Goal: Information Seeking & Learning: Find specific fact

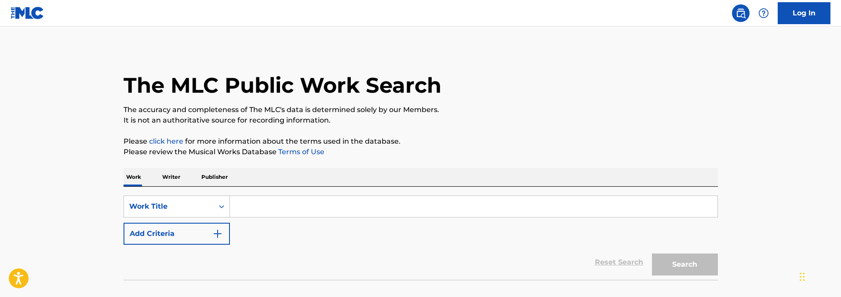
click at [354, 157] on p "Please review the Musical Works Database Terms of Use" at bounding box center [421, 152] width 594 height 11
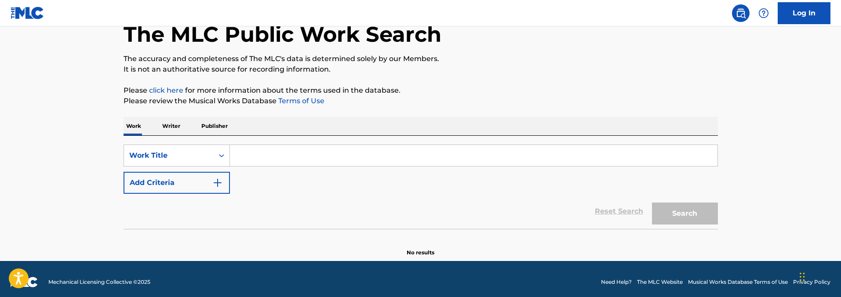
click at [213, 141] on div "SearchWithCriteriae5861b3a-026e-43f5-ada6-dd87e0c3ef3b Work Title Add Criteria …" at bounding box center [421, 182] width 594 height 93
click at [213, 152] on div "Work Title" at bounding box center [169, 155] width 90 height 17
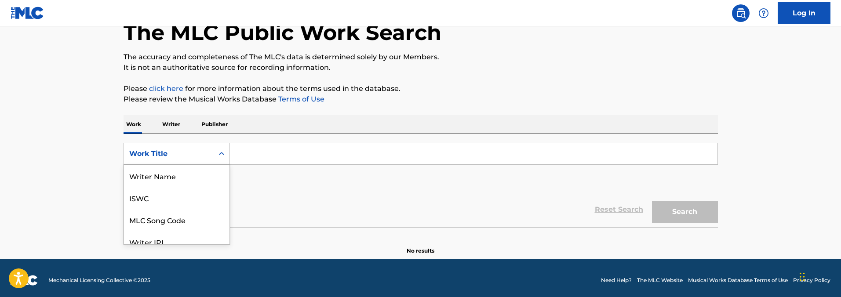
scroll to position [44, 0]
click at [199, 173] on div "MLC Song Code" at bounding box center [177, 176] width 106 height 22
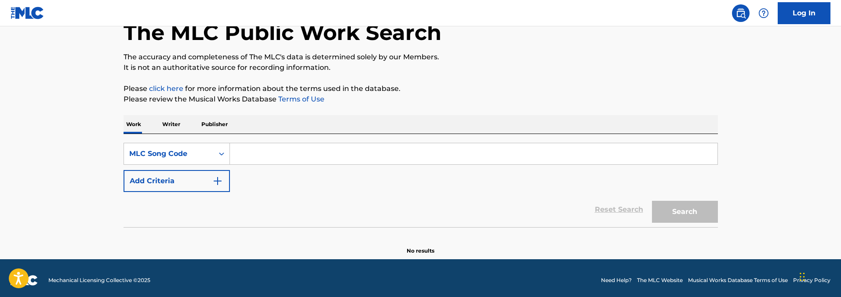
scroll to position [57, 0]
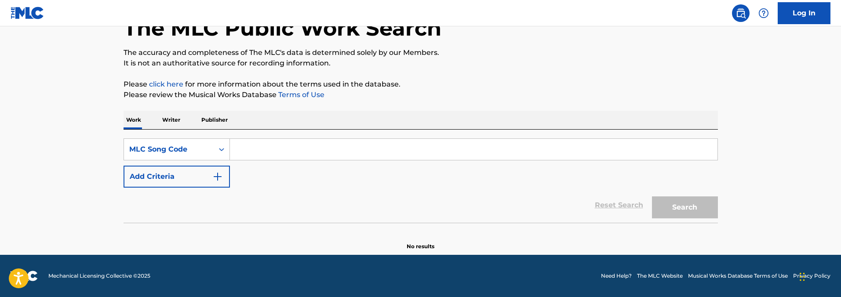
click at [263, 149] on input "Search Form" at bounding box center [474, 149] width 488 height 21
paste input "LT38HL"
type input "LT38HL"
click at [652, 197] on button "Search" at bounding box center [685, 208] width 66 height 22
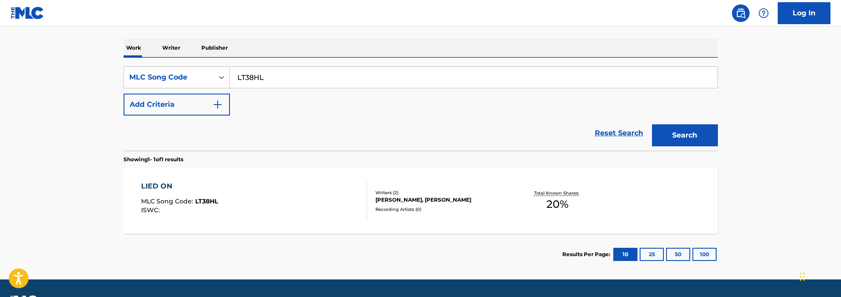
scroll to position [154, 0]
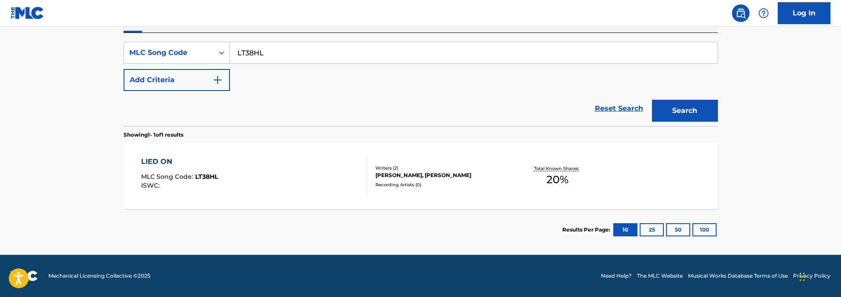
click at [279, 158] on div "LIED ON MLC Song Code : LT38HL ISWC :" at bounding box center [254, 177] width 226 height 40
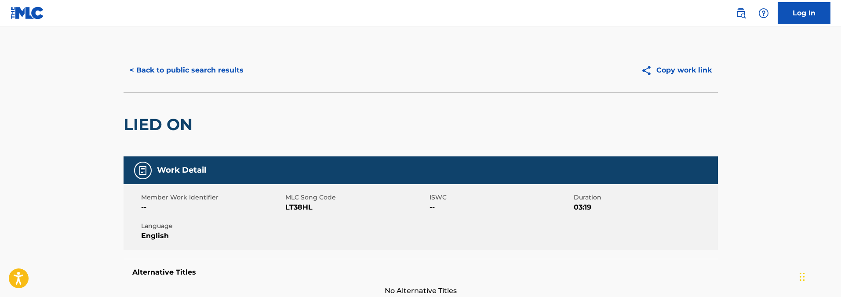
click at [213, 74] on button "< Back to public search results" at bounding box center [187, 70] width 126 height 22
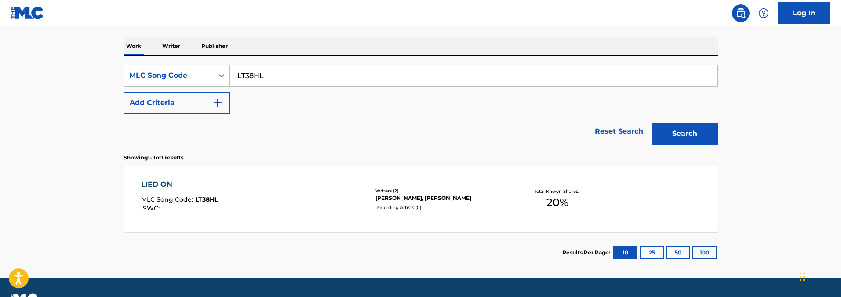
click at [321, 106] on div "SearchWithCriteria3bb2f0fc-5b0c-45cf-8c31-af4b5a788358 MLC Song Code LT38HL Add…" at bounding box center [421, 89] width 594 height 49
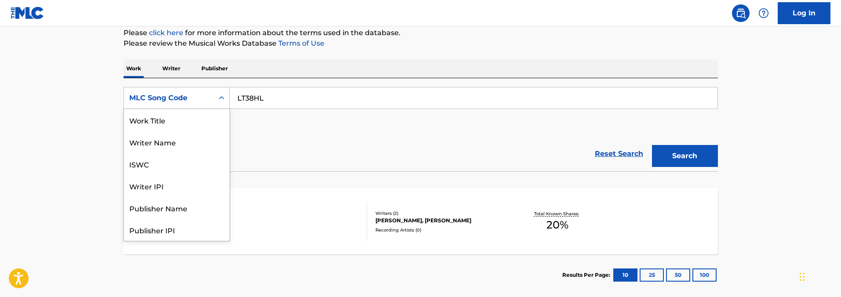
click at [207, 102] on div "MLC Song Code" at bounding box center [168, 98] width 79 height 11
click at [192, 120] on div "Work Title" at bounding box center [177, 120] width 106 height 22
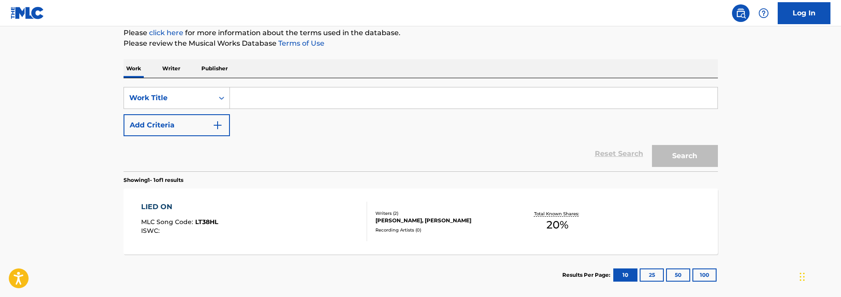
click at [285, 98] on input "Search Form" at bounding box center [474, 97] width 488 height 21
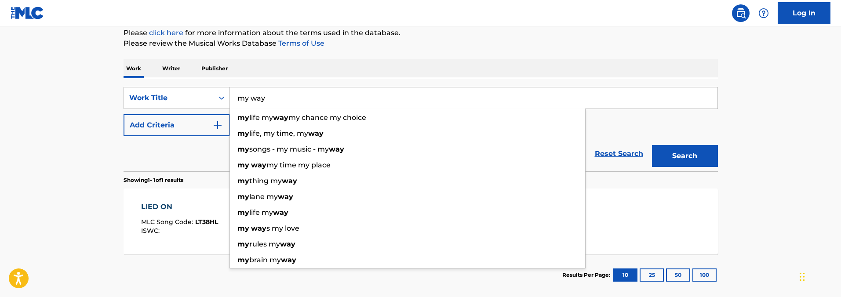
type input "my way"
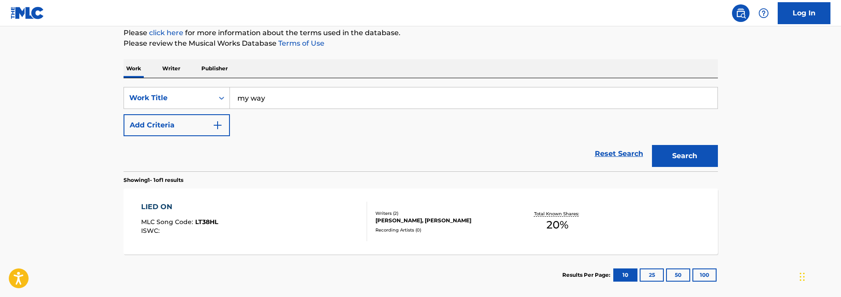
click at [427, 68] on div "Work Writer Publisher" at bounding box center [421, 68] width 594 height 18
click at [182, 125] on button "Add Criteria" at bounding box center [177, 125] width 106 height 22
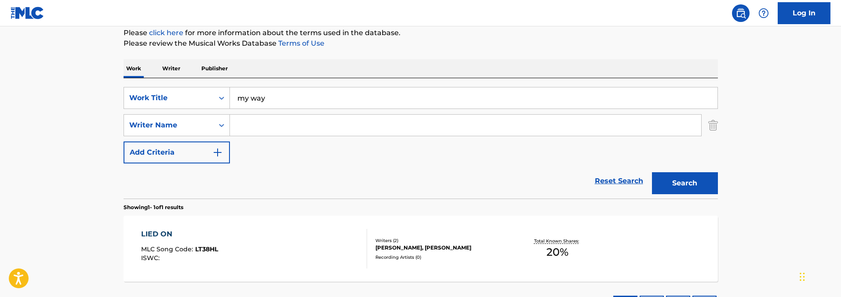
click at [269, 130] on input "Search Form" at bounding box center [465, 125] width 471 height 21
paste input "Herbert Wright"
click at [652, 172] on button "Search" at bounding box center [685, 183] width 66 height 22
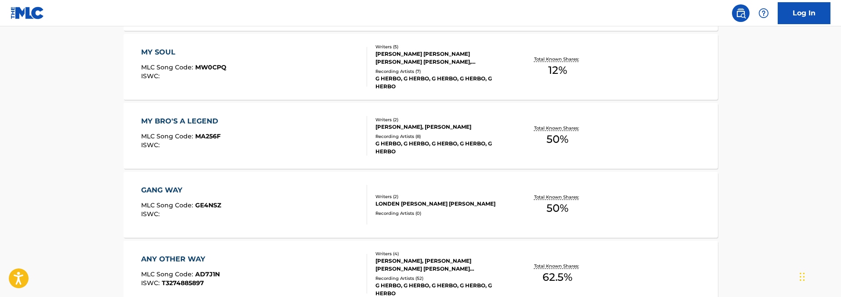
scroll to position [162, 0]
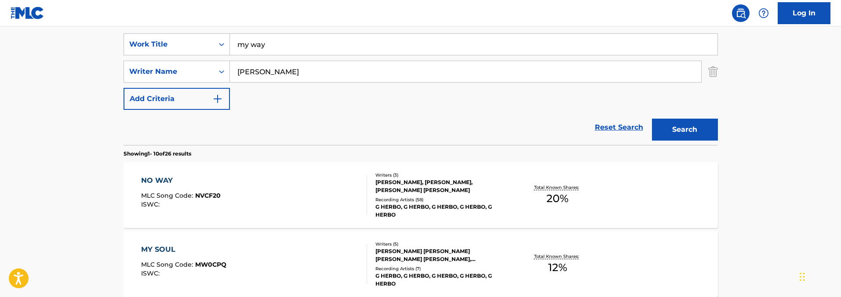
click at [295, 73] on input "Herbert Wright" at bounding box center [465, 71] width 471 height 21
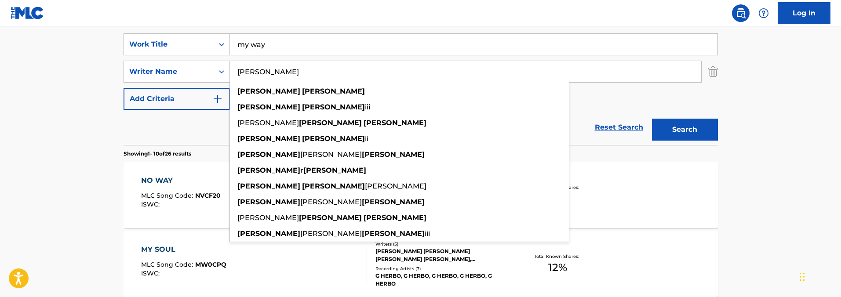
click at [295, 73] on input "Herbert Wright" at bounding box center [465, 71] width 471 height 21
paste input "TAYLOR KHALIFIA"
type input "TAYLOR KHALIFIA"
click at [652, 119] on button "Search" at bounding box center [685, 130] width 66 height 22
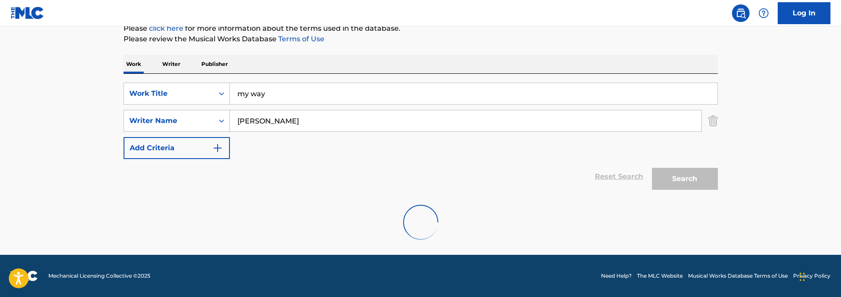
scroll to position [84, 0]
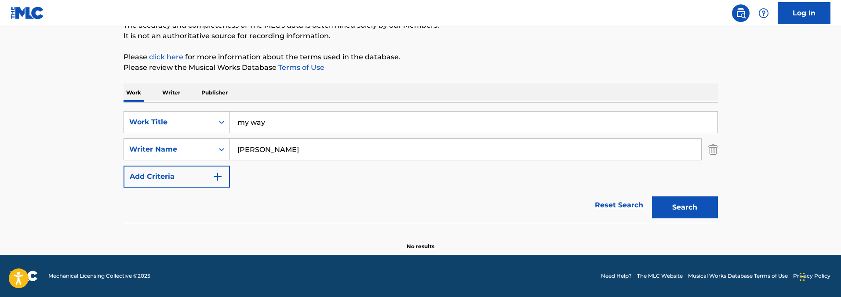
click at [341, 126] on input "my way" at bounding box center [474, 122] width 488 height 21
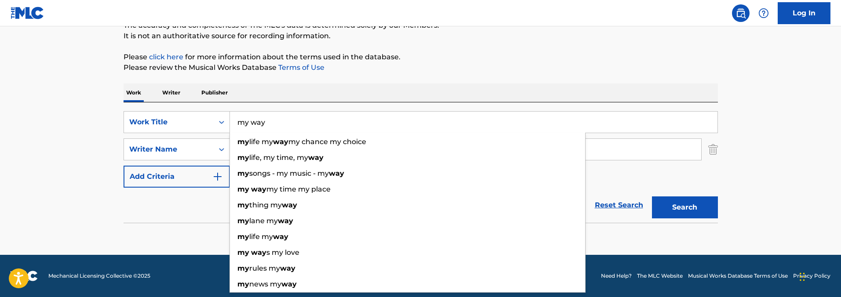
paste input "El Amor de mi Vida"
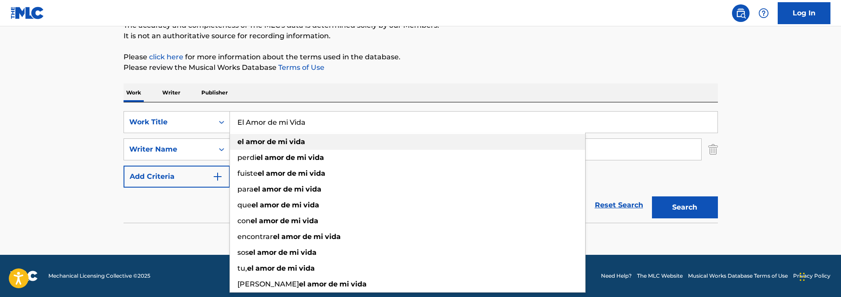
click at [319, 144] on div "el amor de mi vida" at bounding box center [407, 142] width 355 height 16
type input "el amor de mi vida"
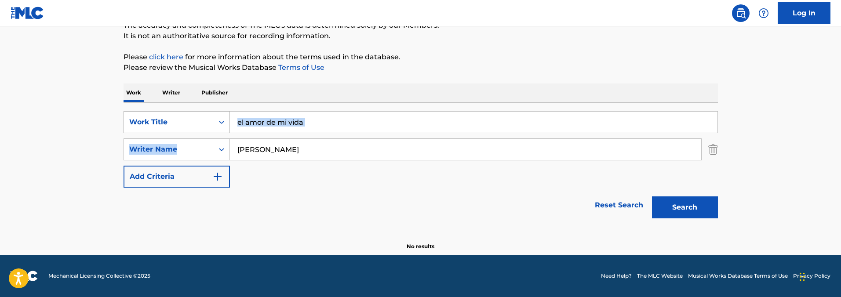
drag, startPoint x: 329, startPoint y: 137, endPoint x: 208, endPoint y: 128, distance: 121.7
click at [208, 128] on div "SearchWithCriteriaf6619b66-790d-4921-8ea4-806b0aebe769 Work Title el amor de mi…" at bounding box center [421, 149] width 594 height 77
click at [317, 156] on input "TAYLOR KHALIFIA" at bounding box center [465, 149] width 471 height 21
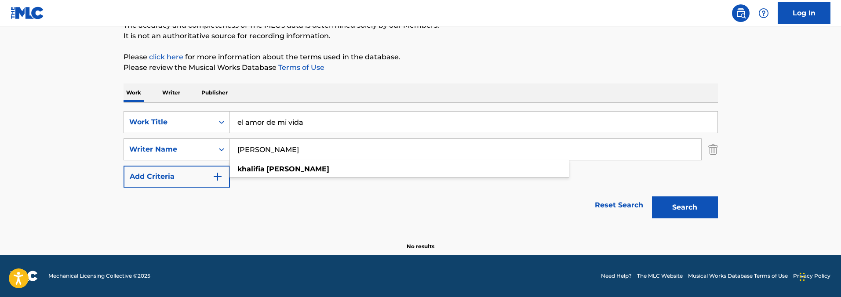
paste input "MARTINEZ ADRIAN"
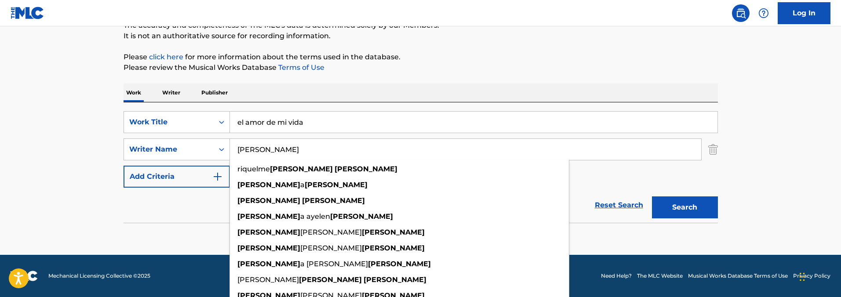
type input "MARTINEZ ADRIAN"
click at [652, 197] on button "Search" at bounding box center [685, 208] width 66 height 22
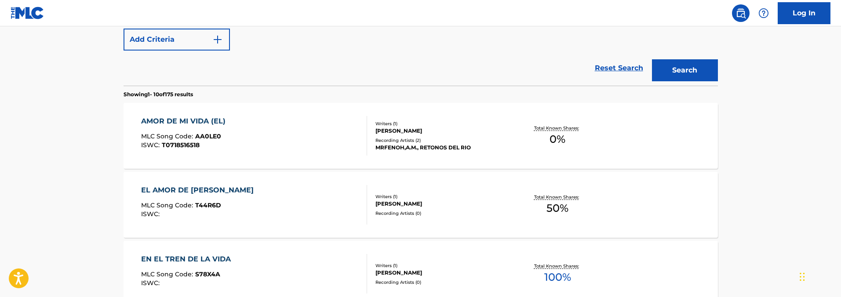
scroll to position [239, 0]
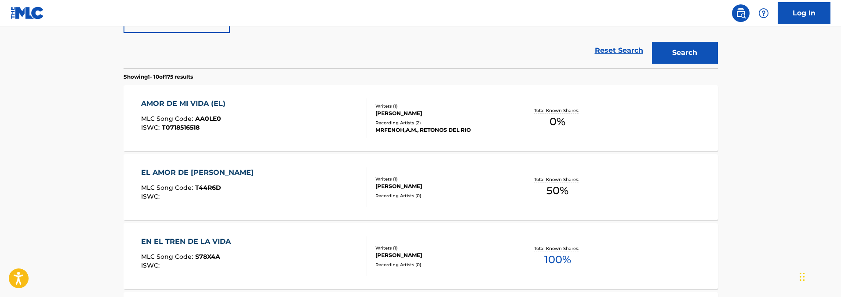
click at [397, 75] on section "Showing 1 - 10 of 175 results" at bounding box center [421, 74] width 594 height 13
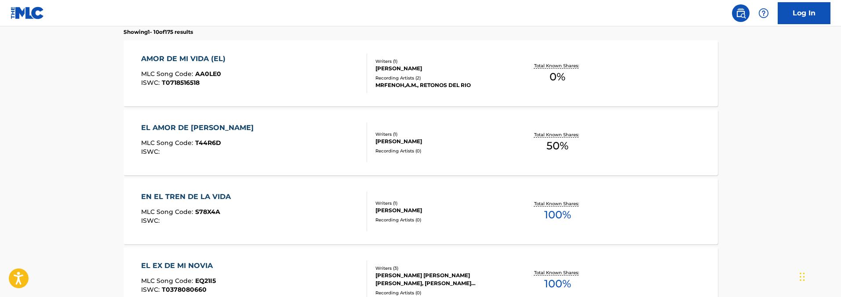
scroll to position [285, 0]
click at [379, 64] on div "ADRIAN MARTINEZ" at bounding box center [441, 68] width 133 height 8
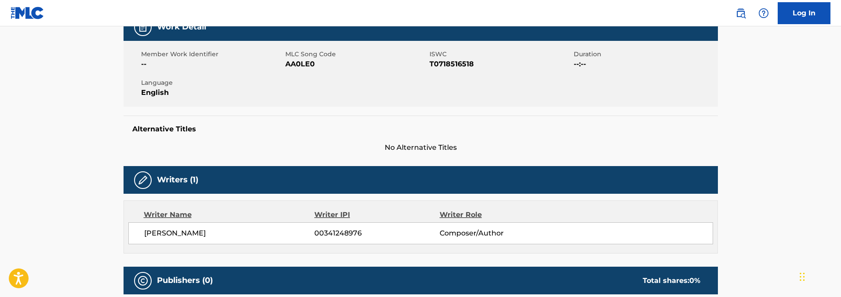
scroll to position [142, 0]
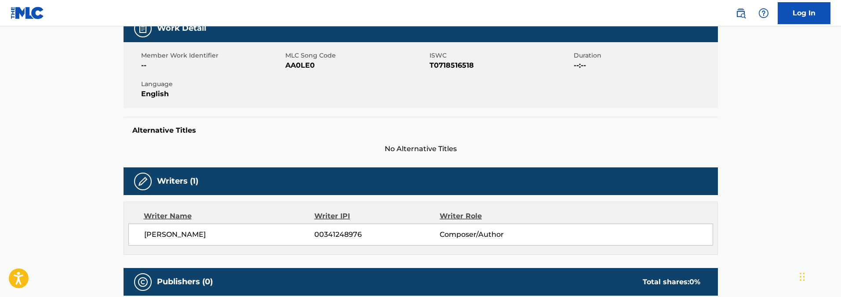
click at [292, 61] on span "AA0LE0" at bounding box center [356, 65] width 142 height 11
copy span "AA0LE0"
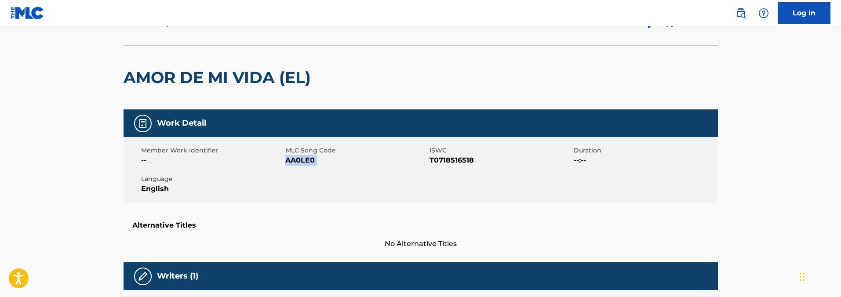
scroll to position [0, 0]
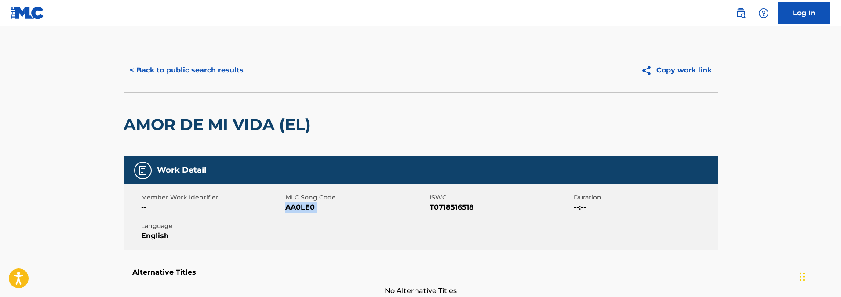
click at [182, 61] on button "< Back to public search results" at bounding box center [187, 70] width 126 height 22
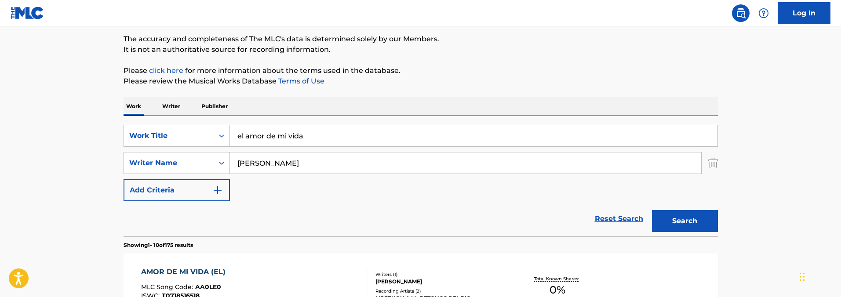
scroll to position [71, 0]
drag, startPoint x: 336, startPoint y: 120, endPoint x: 361, endPoint y: 129, distance: 26.6
click at [360, 129] on div "SearchWithCriteriaf6619b66-790d-4921-8ea4-806b0aebe769 Work Title el amor de mi…" at bounding box center [421, 176] width 594 height 120
click at [361, 129] on input "el amor de mi vida" at bounding box center [474, 135] width 488 height 21
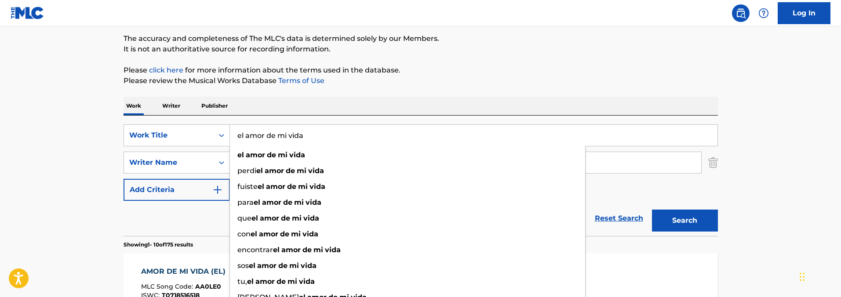
click at [361, 129] on input "el amor de mi vida" at bounding box center [474, 135] width 488 height 21
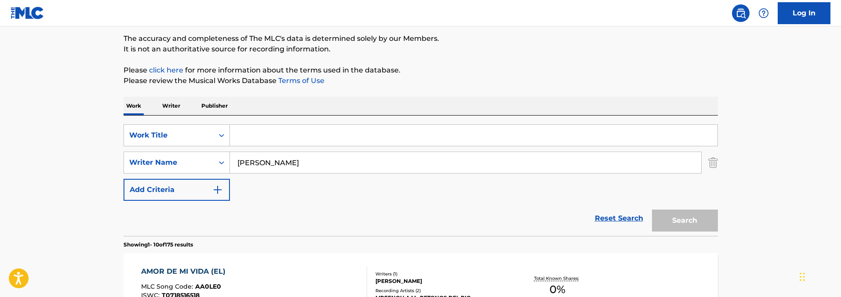
drag, startPoint x: 340, startPoint y: 165, endPoint x: 175, endPoint y: 149, distance: 165.6
click at [175, 149] on div "SearchWithCriteriaf6619b66-790d-4921-8ea4-806b0aebe769 Work Title SearchWithCri…" at bounding box center [421, 162] width 594 height 77
click at [179, 142] on div "Work Title" at bounding box center [169, 135] width 90 height 17
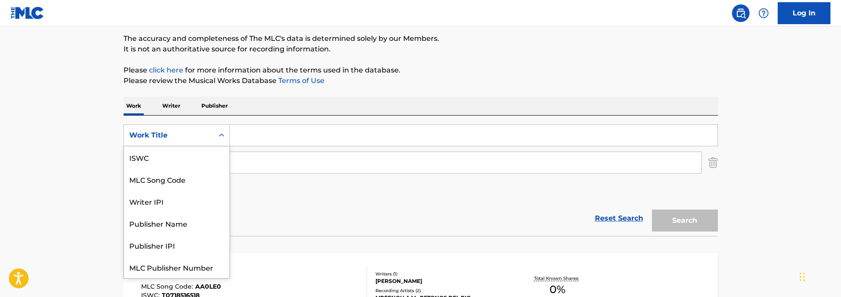
scroll to position [22, 0]
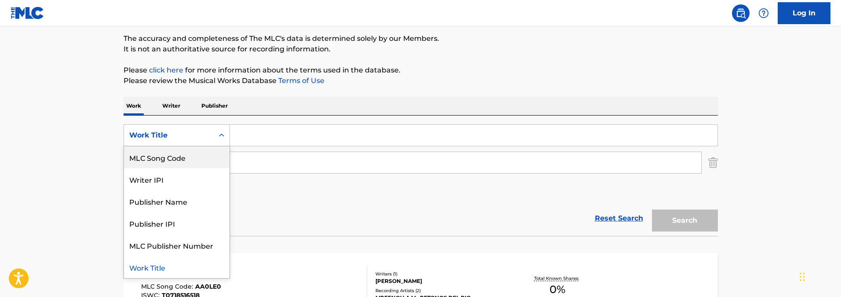
click at [182, 157] on div "MLC Song Code" at bounding box center [177, 157] width 106 height 22
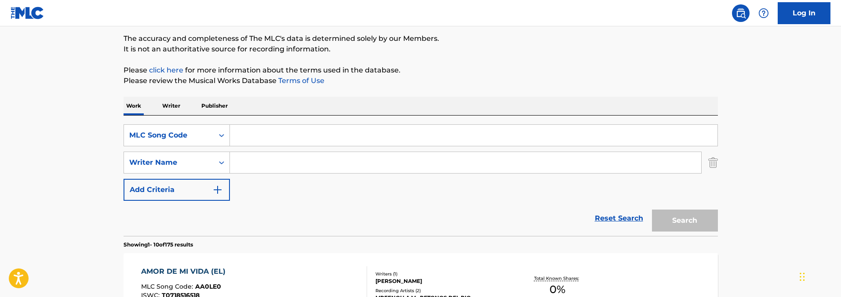
click at [263, 132] on input "Search Form" at bounding box center [474, 135] width 488 height 21
paste input "ES2CZZ"
type input "ES2CZZ"
click at [652, 210] on button "Search" at bounding box center [685, 221] width 66 height 22
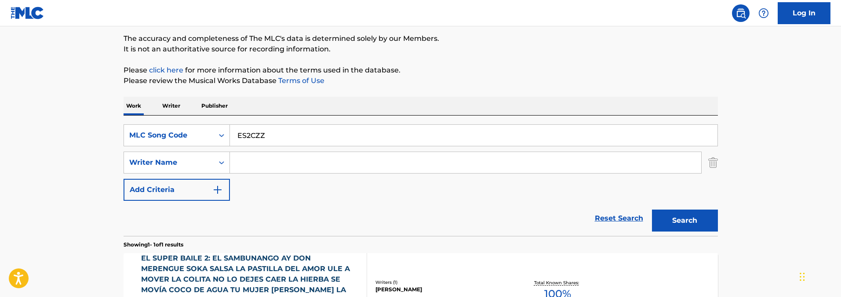
scroll to position [181, 0]
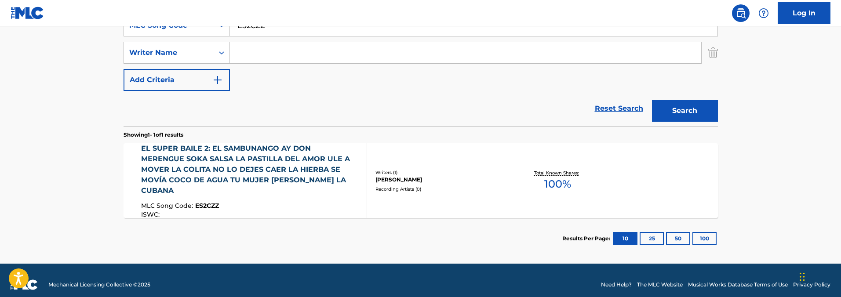
click at [348, 110] on div "Reset Search Search" at bounding box center [421, 108] width 594 height 35
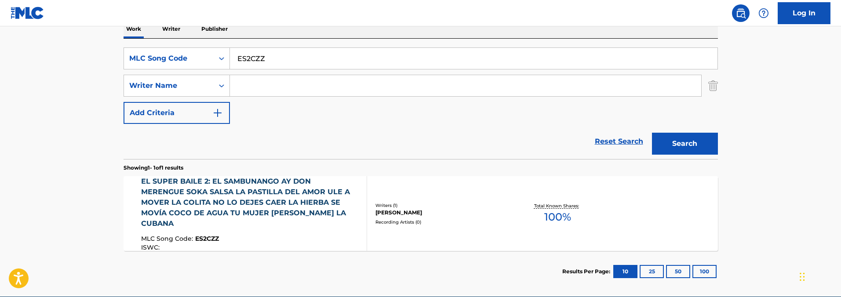
scroll to position [149, 0]
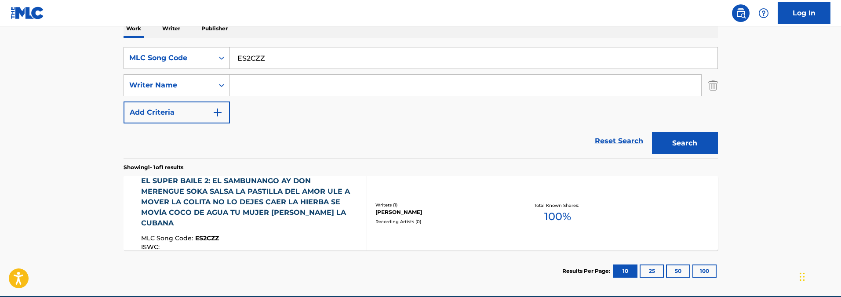
click at [193, 56] on div "MLC Song Code" at bounding box center [168, 58] width 79 height 11
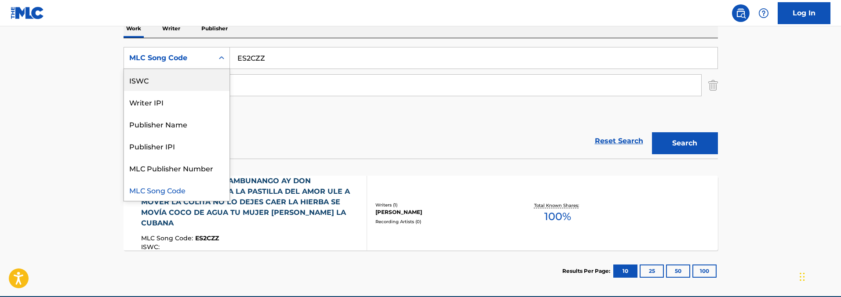
scroll to position [0, 0]
click at [182, 82] on div "Work Title" at bounding box center [177, 80] width 106 height 22
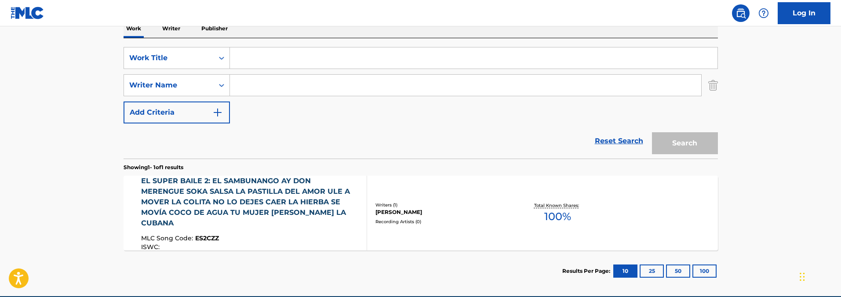
click at [298, 59] on input "Search Form" at bounding box center [474, 57] width 488 height 21
paste input "Como una aventura"
type input "Como una aventura"
click at [290, 90] on input "Search Form" at bounding box center [465, 85] width 471 height 21
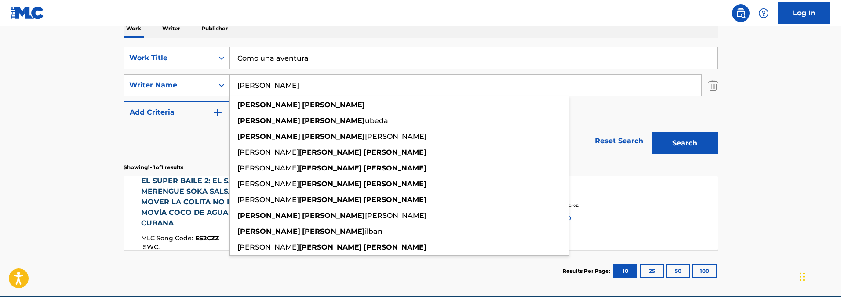
type input "gabriel romero"
click at [652, 132] on button "Search" at bounding box center [685, 143] width 66 height 22
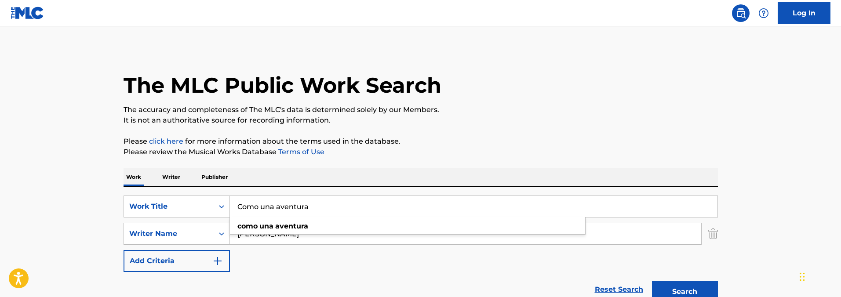
drag, startPoint x: 324, startPoint y: 200, endPoint x: 360, endPoint y: 213, distance: 37.7
click at [360, 213] on input "Como una aventura" at bounding box center [474, 206] width 488 height 21
paste input "Ventanita y Sandwichito"
type input "Ventanita y Sandwichito"
click at [386, 170] on div "Work Writer Publisher" at bounding box center [421, 177] width 594 height 18
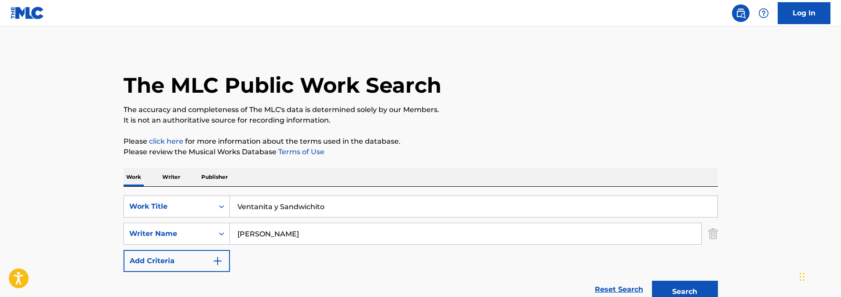
scroll to position [78, 0]
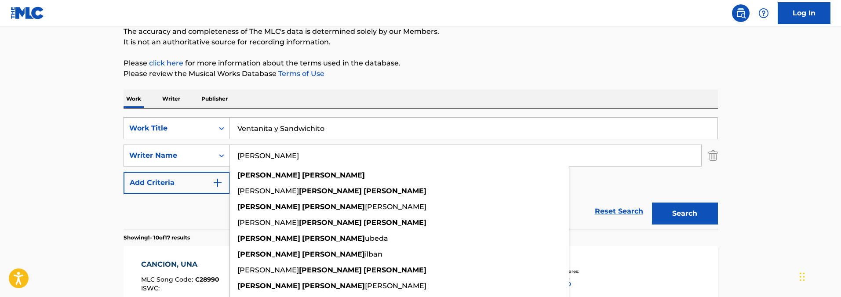
drag, startPoint x: 334, startPoint y: 155, endPoint x: 192, endPoint y: 142, distance: 143.0
click at [192, 142] on div "SearchWithCriteriada66f18a-359c-4006-a42f-5fa04edadc27 Work Title Ventanita y S…" at bounding box center [421, 155] width 594 height 77
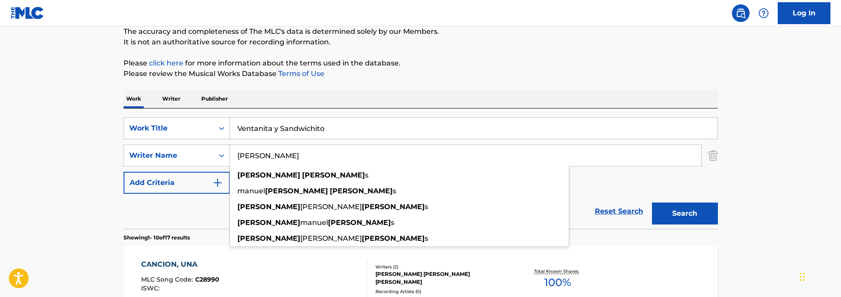
type input "abdul burgos"
click at [652, 203] on button "Search" at bounding box center [685, 214] width 66 height 22
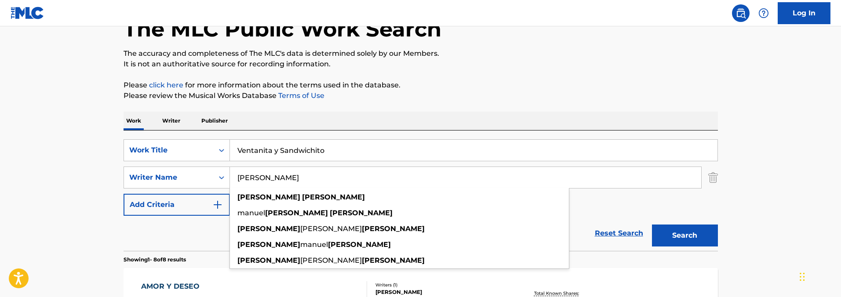
scroll to position [57, 0]
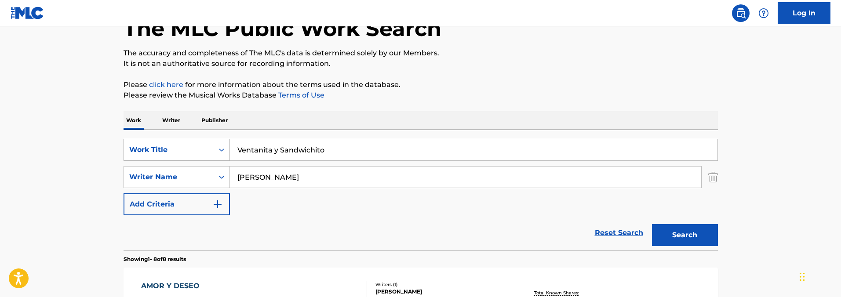
drag, startPoint x: 293, startPoint y: 153, endPoint x: 195, endPoint y: 141, distance: 98.4
click at [195, 141] on div "SearchWithCriteriada66f18a-359c-4006-a42f-5fa04edadc27 Work Title Ventanita y S…" at bounding box center [421, 150] width 594 height 22
paste input "CUMBIA GUANACA 2.0"
type input "CUMBIA GUANACA 2.0"
click at [317, 176] on input "abdul burgos" at bounding box center [465, 177] width 471 height 21
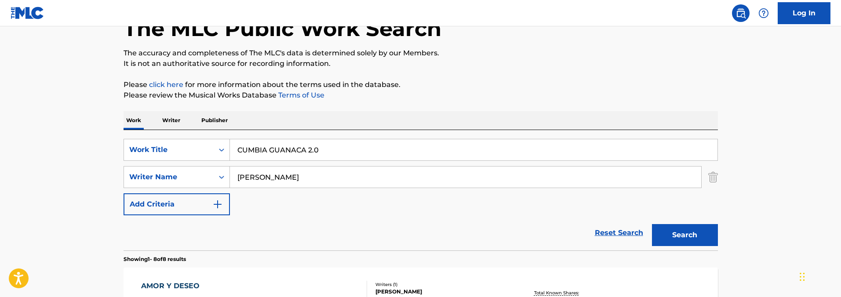
click at [317, 176] on input "abdul burgos" at bounding box center [465, 177] width 471 height 21
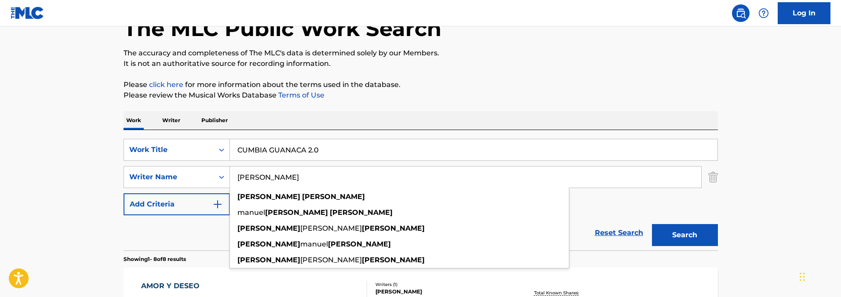
paste input "Alvaro De Jesus Aleman Castillo"
type input "Alvaro De Jesus Aleman Castillo"
click at [652, 224] on button "Search" at bounding box center [685, 235] width 66 height 22
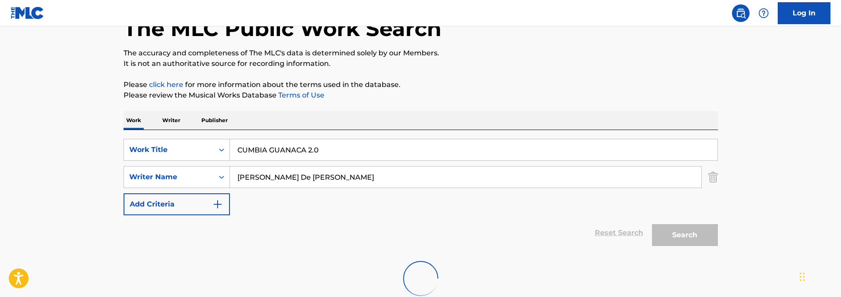
scroll to position [84, 0]
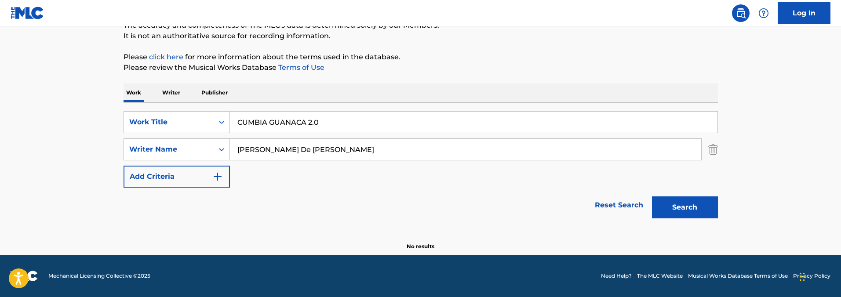
click at [652, 197] on button "Search" at bounding box center [685, 208] width 66 height 22
click at [339, 124] on input "CUMBIA GUANACA 2.0" at bounding box center [474, 122] width 488 height 21
paste input "La 2Da de Mujer Desnuda"
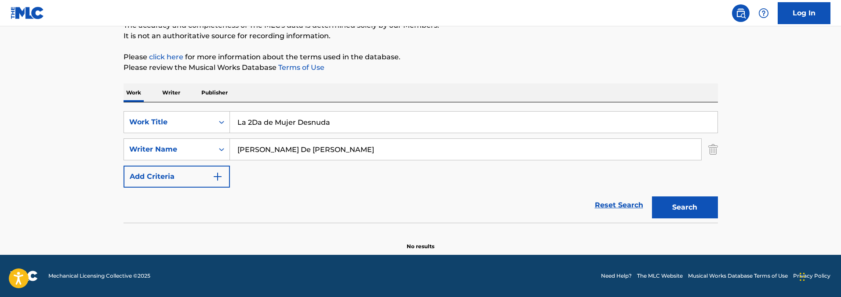
type input "La 2Da de Mujer Desnuda"
click at [356, 154] on input "Alvaro De Jesus Aleman Castillo" at bounding box center [465, 149] width 471 height 21
paste input "bdul Burgos"
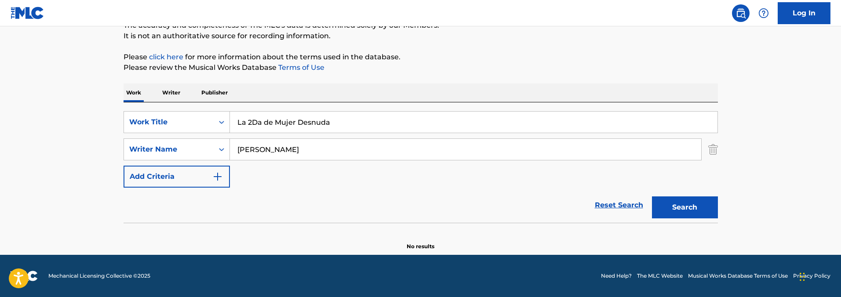
type input "Abdul Burgos"
click at [652, 197] on button "Search" at bounding box center [685, 208] width 66 height 22
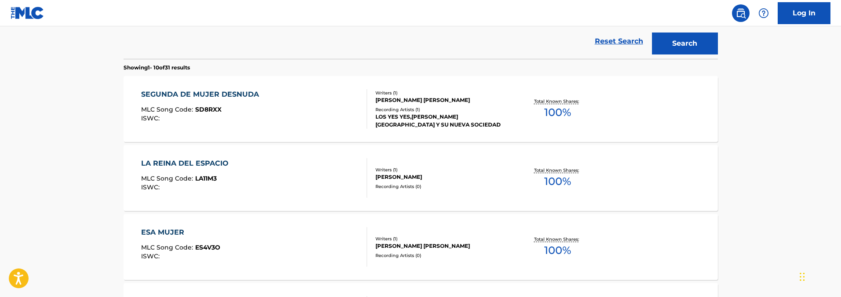
scroll to position [262, 0]
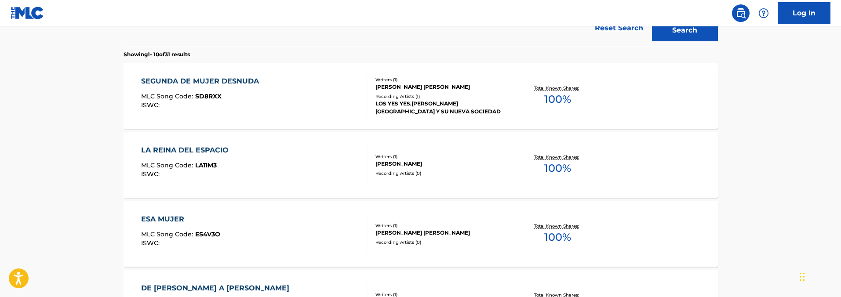
click at [366, 96] on div at bounding box center [363, 96] width 7 height 40
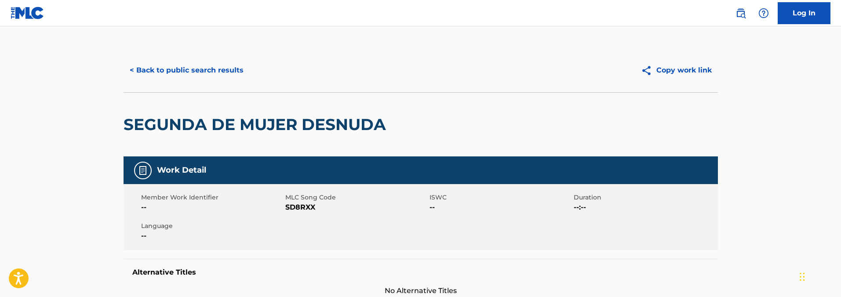
click at [170, 73] on button "< Back to public search results" at bounding box center [187, 70] width 126 height 22
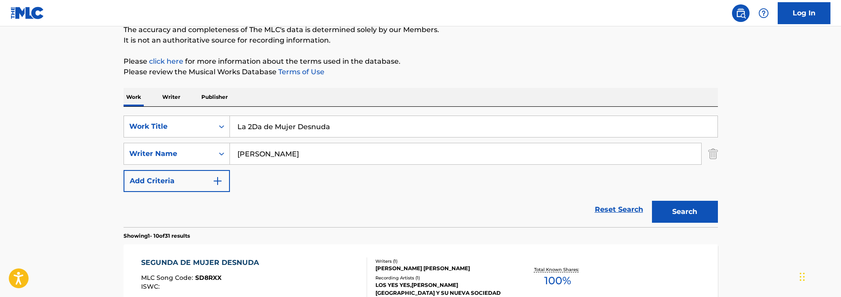
scroll to position [100, 0]
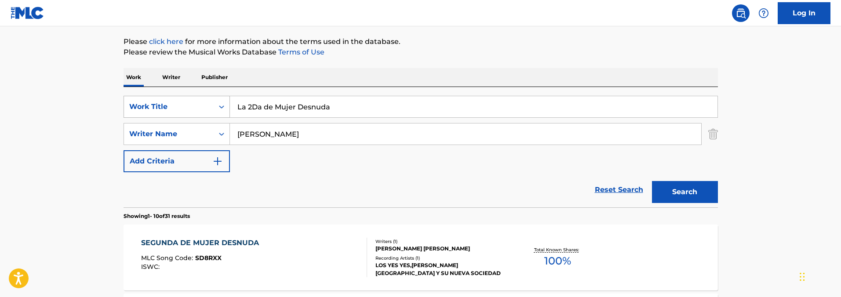
click at [214, 110] on div "Search Form" at bounding box center [222, 107] width 16 height 16
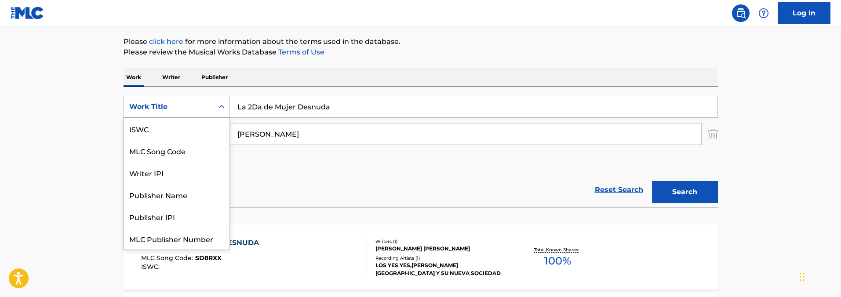
scroll to position [22, 0]
click at [204, 133] on div "MLC Song Code" at bounding box center [177, 129] width 106 height 22
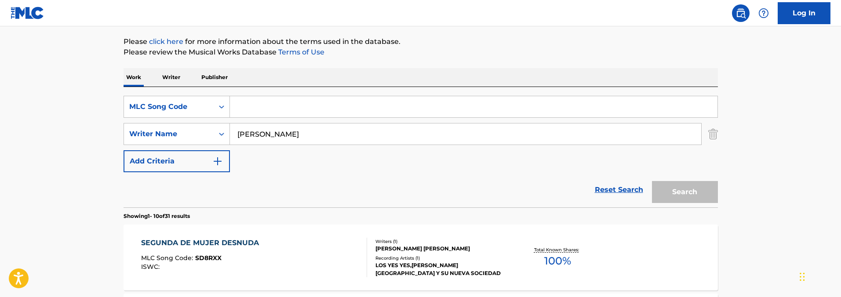
drag, startPoint x: 302, startPoint y: 133, endPoint x: 137, endPoint y: 121, distance: 165.3
click at [137, 121] on div "SearchWithCriteria6877659a-8425-4b18-b816-d74c949fcfa9 MLC Song Code SearchWith…" at bounding box center [421, 134] width 594 height 77
click at [248, 110] on input "Search Form" at bounding box center [474, 106] width 488 height 21
paste input "PA2G2C"
type input "PA2G2C"
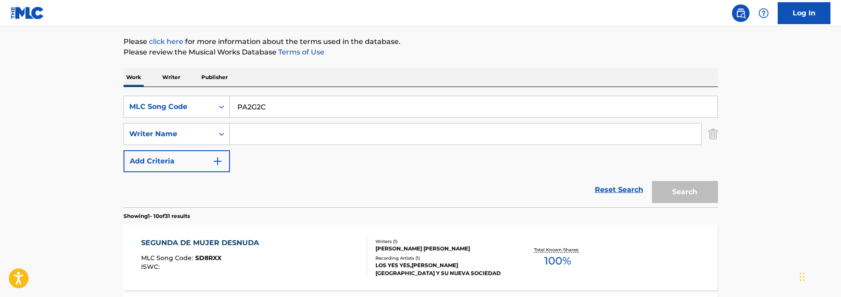
click at [652, 181] on button "Search" at bounding box center [685, 192] width 66 height 22
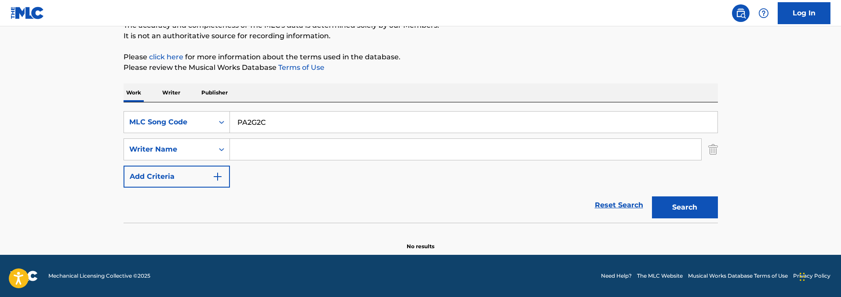
scroll to position [84, 0]
click at [282, 146] on input "Search Form" at bounding box center [465, 149] width 471 height 21
paste input "MIRA TITO"
type input "MIRA TITO"
click at [211, 125] on div "MLC Song Code" at bounding box center [169, 122] width 90 height 17
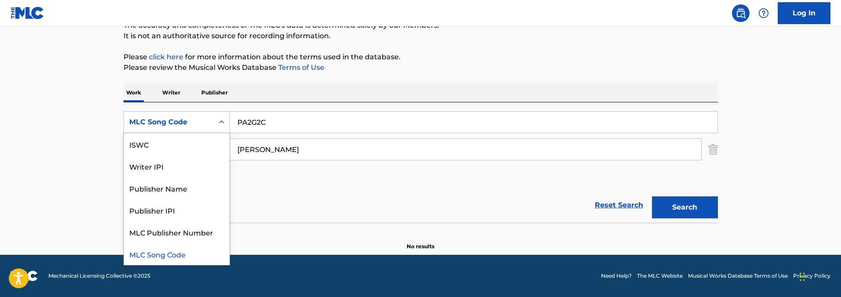
scroll to position [0, 0]
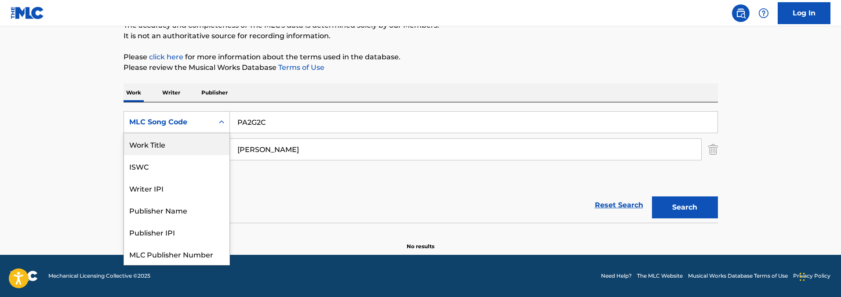
click at [200, 151] on div "Work Title" at bounding box center [177, 144] width 106 height 22
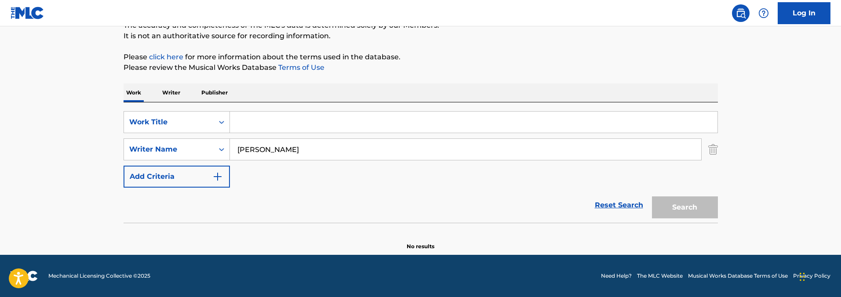
click at [282, 124] on input "Search Form" at bounding box center [474, 122] width 488 height 21
type input "tocame esto"
click at [652, 197] on button "Search" at bounding box center [685, 208] width 66 height 22
